Goal: Information Seeking & Learning: Learn about a topic

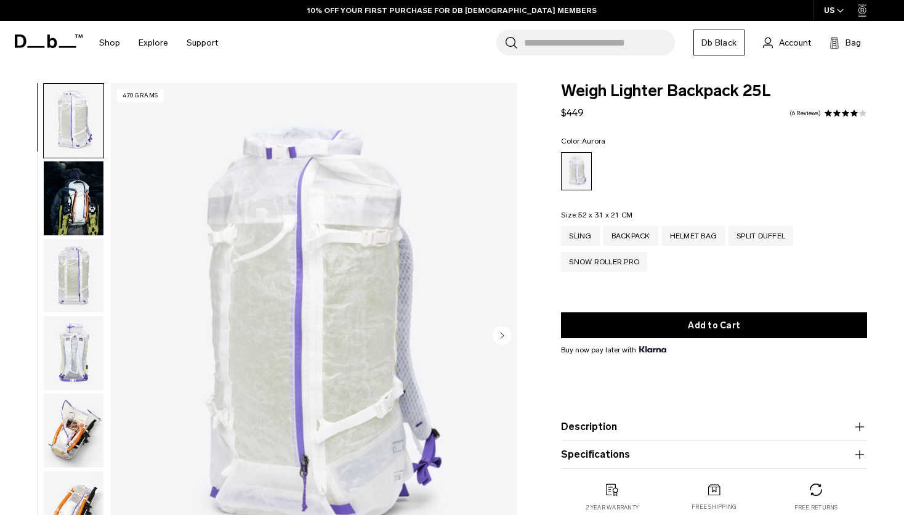
click at [86, 209] on img "button" at bounding box center [74, 198] width 60 height 74
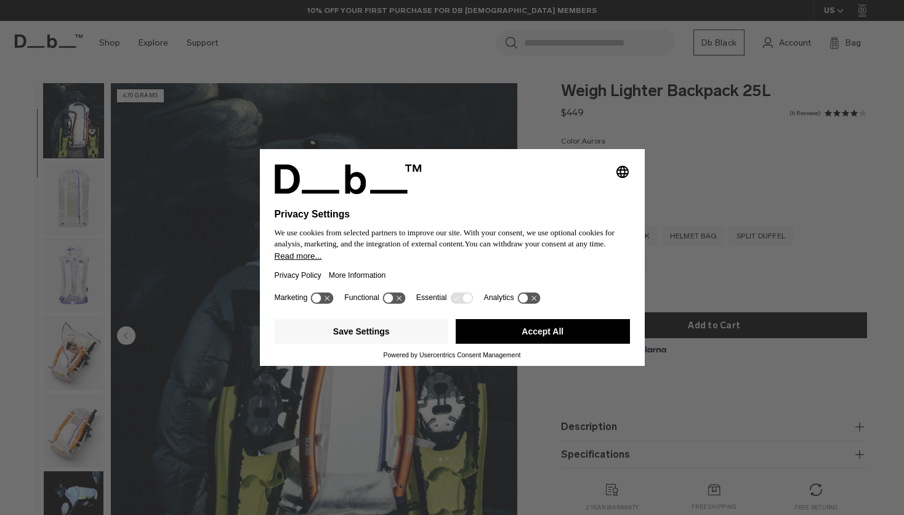
click at [514, 331] on button "Accept All" at bounding box center [543, 331] width 174 height 25
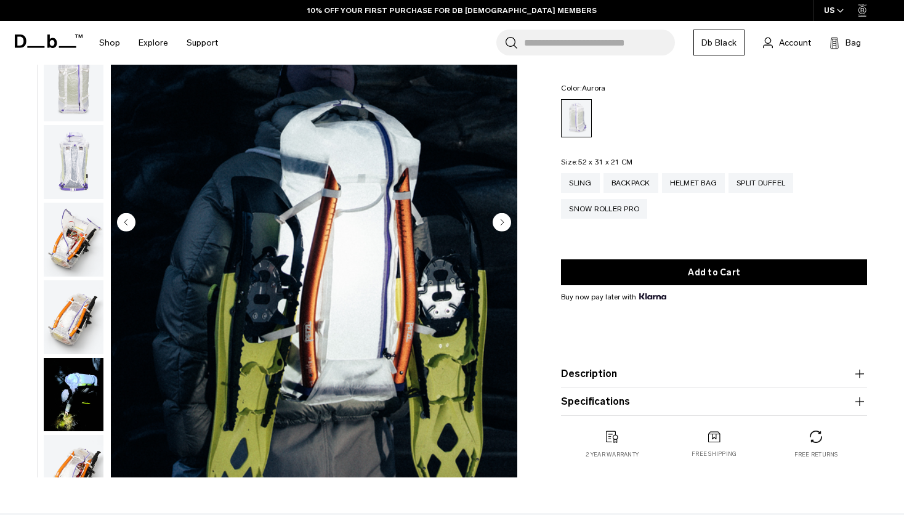
scroll to position [119, 0]
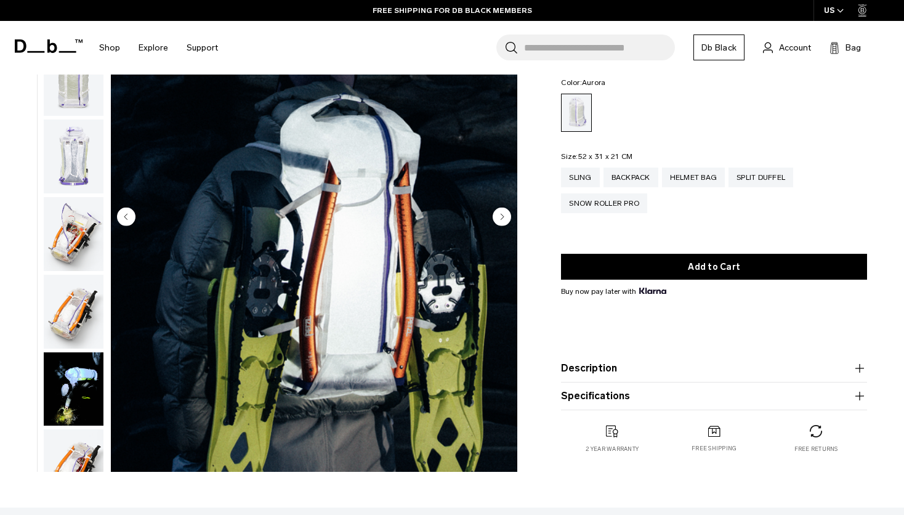
click at [78, 307] on img "button" at bounding box center [74, 312] width 60 height 74
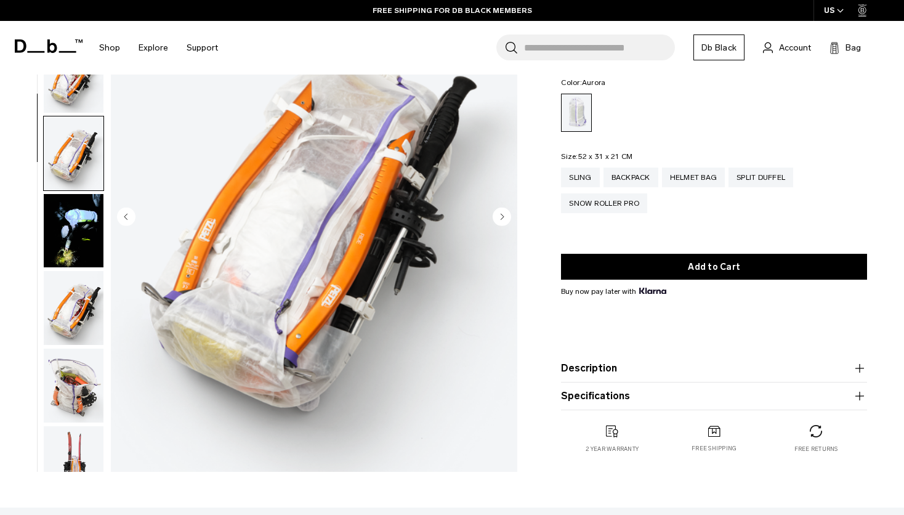
click at [74, 162] on img "button" at bounding box center [74, 153] width 60 height 74
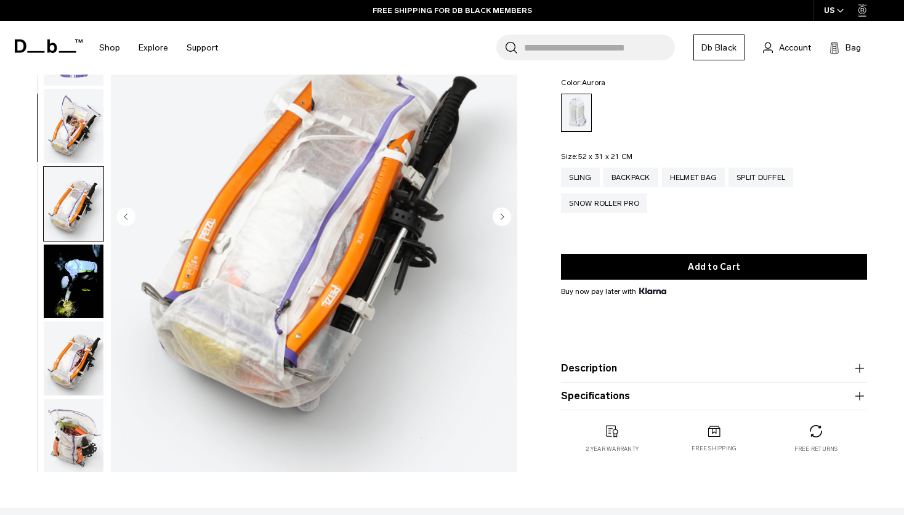
click at [76, 155] on img "button" at bounding box center [74, 126] width 60 height 74
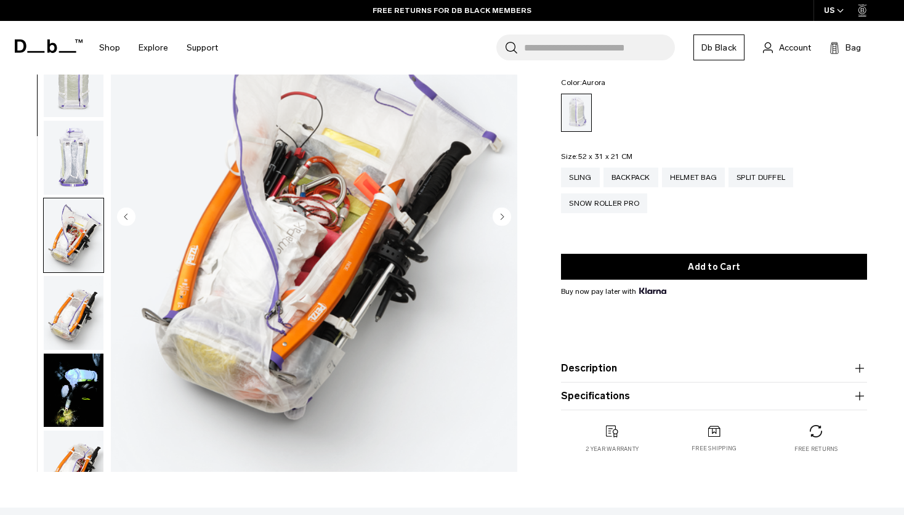
scroll to position [0, 0]
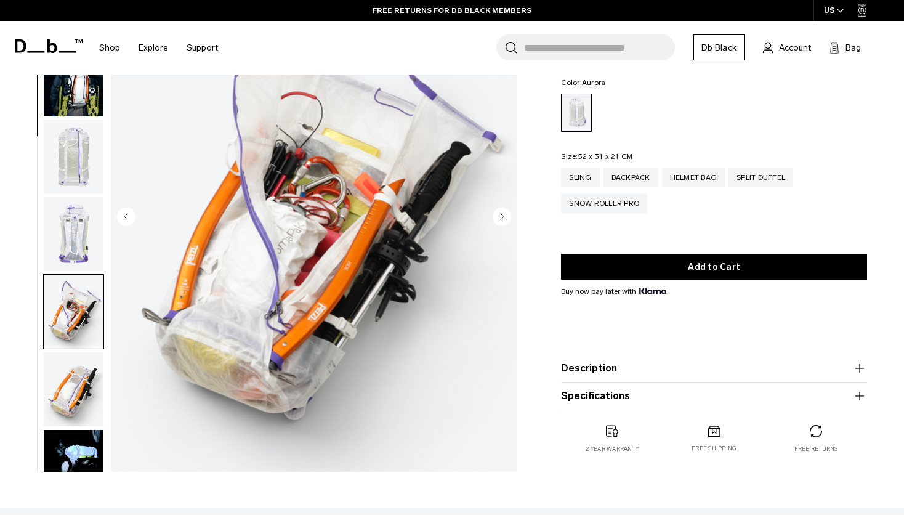
click at [71, 109] on img "button" at bounding box center [74, 79] width 60 height 74
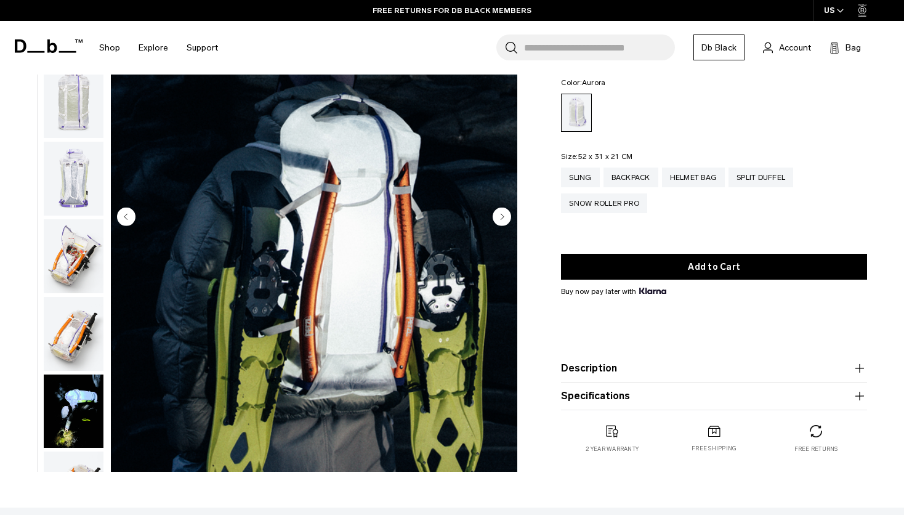
scroll to position [78, 0]
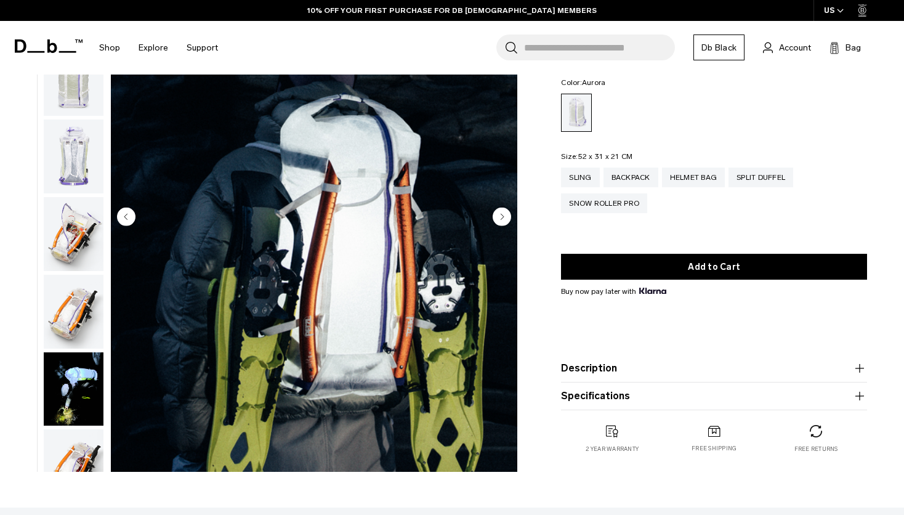
click at [76, 233] on img "button" at bounding box center [74, 234] width 60 height 74
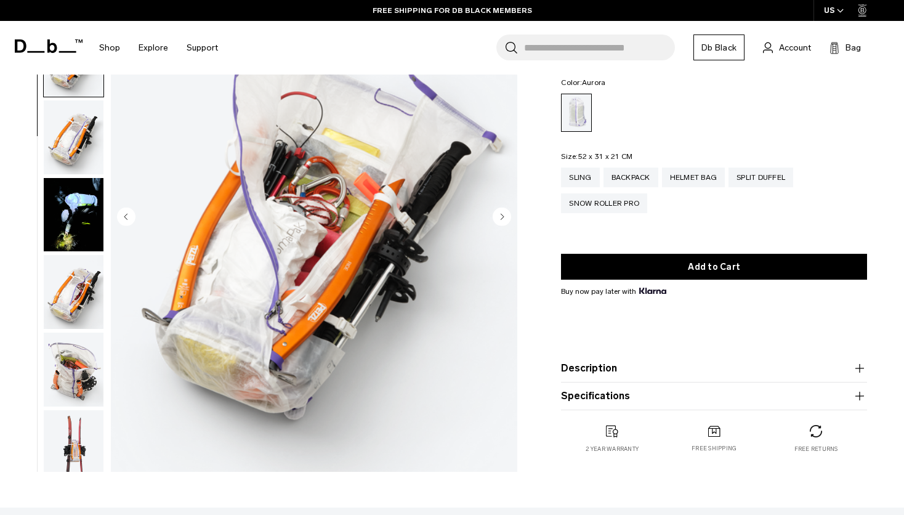
scroll to position [310, 0]
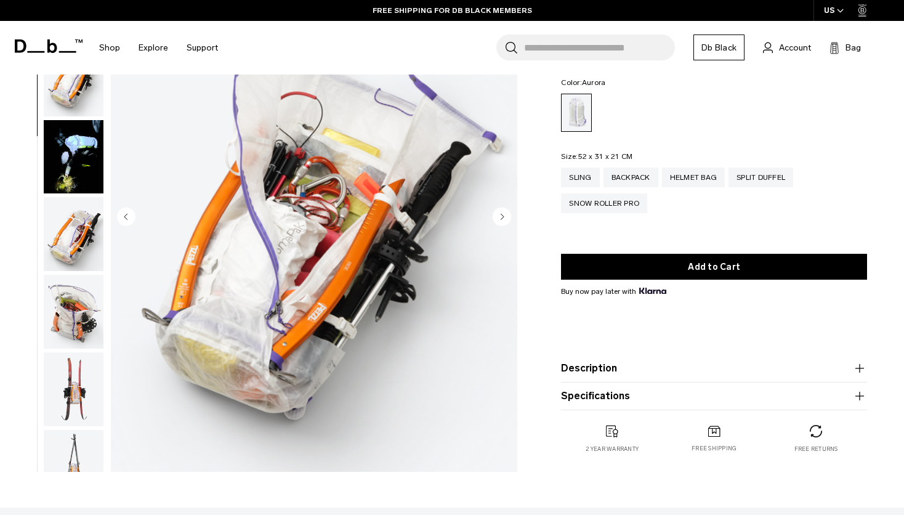
click at [83, 368] on img "button" at bounding box center [74, 389] width 60 height 74
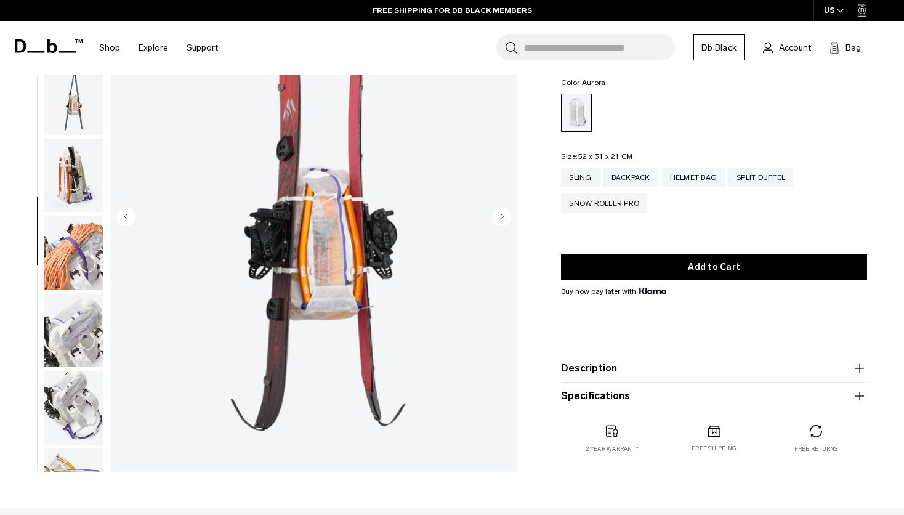
scroll to position [697, 0]
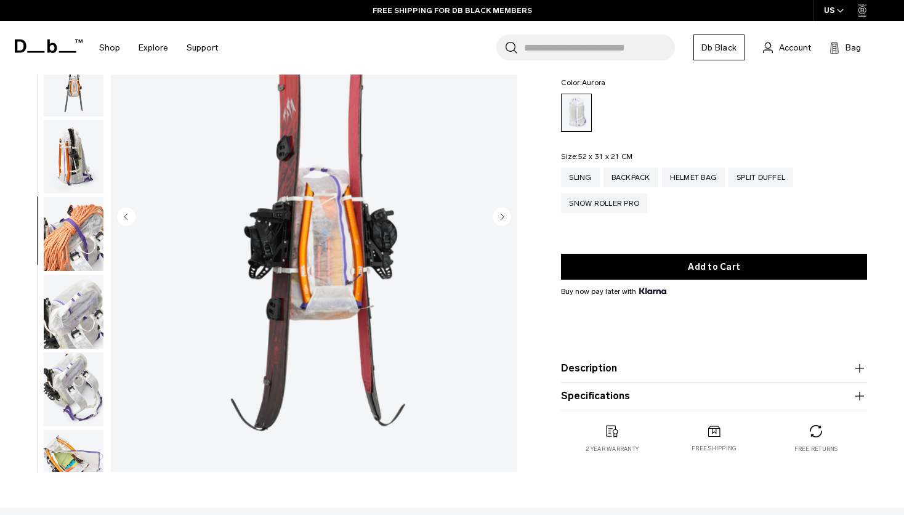
click at [68, 394] on img "button" at bounding box center [74, 389] width 60 height 74
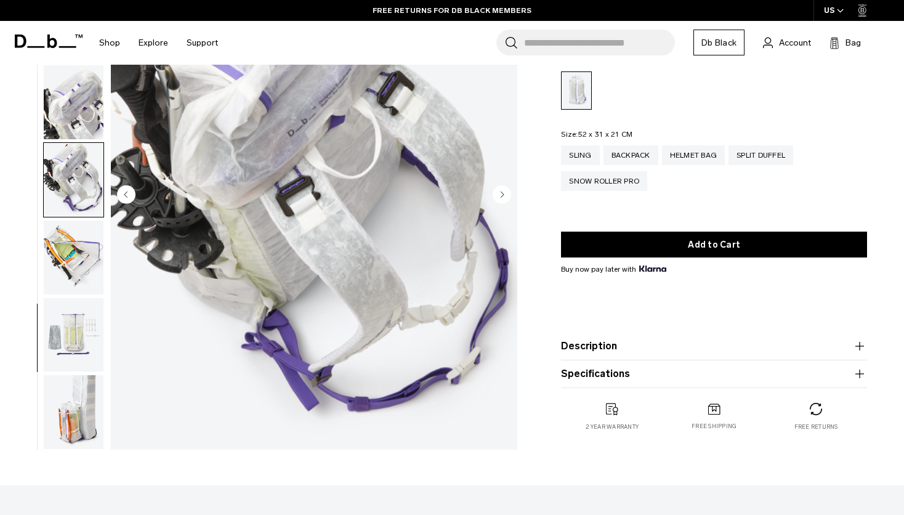
scroll to position [146, 0]
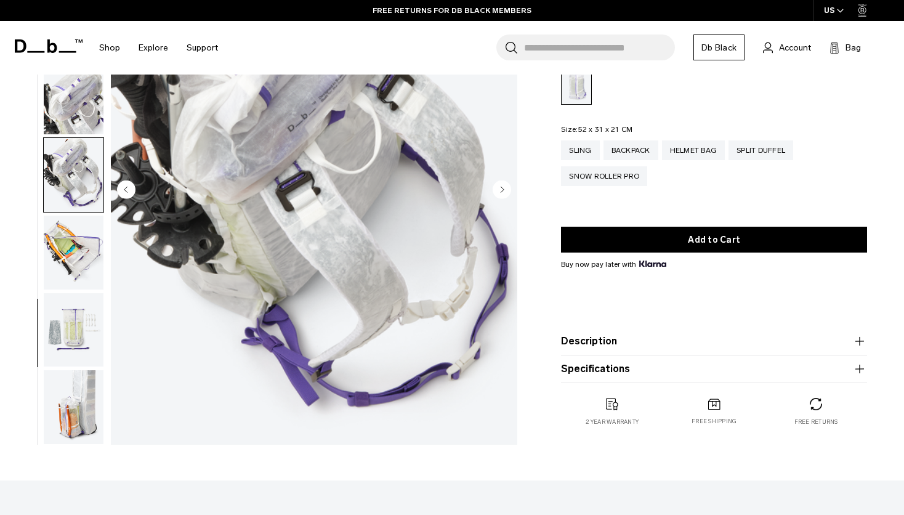
click at [632, 339] on button "Description" at bounding box center [714, 341] width 306 height 15
